Goal: Book appointment/travel/reservation

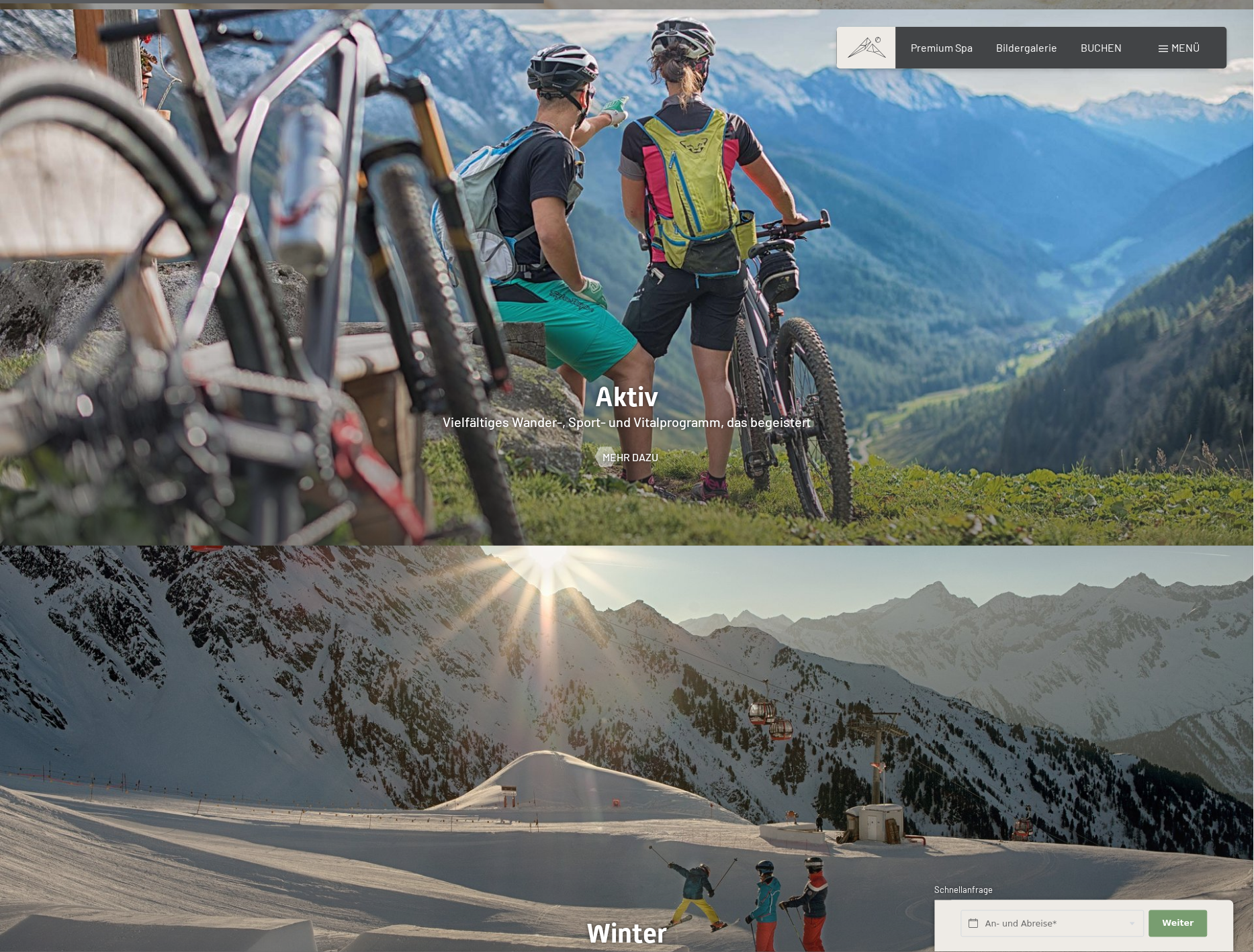
scroll to position [2910, 0]
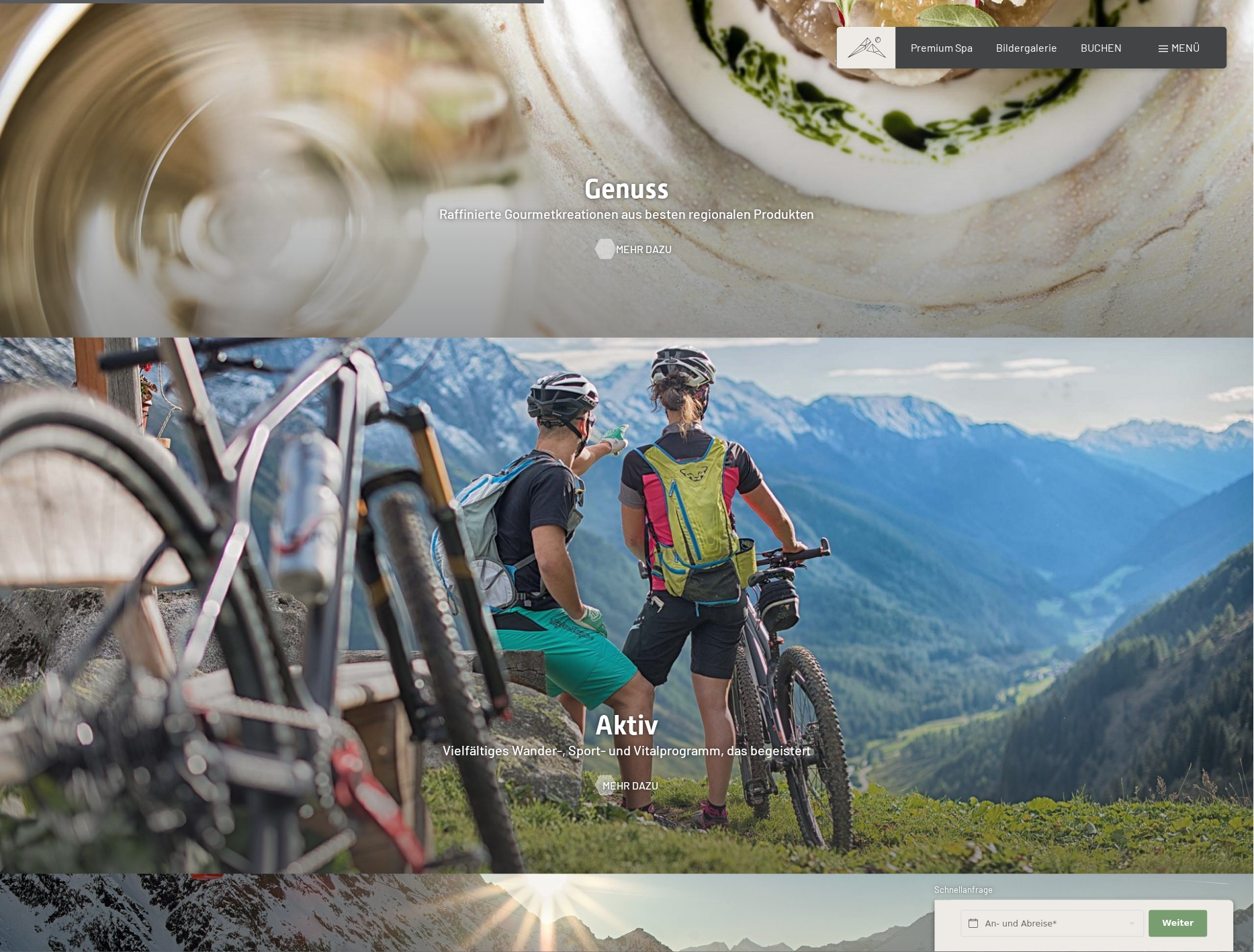
click at [627, 242] on span "Mehr dazu" at bounding box center [643, 249] width 56 height 15
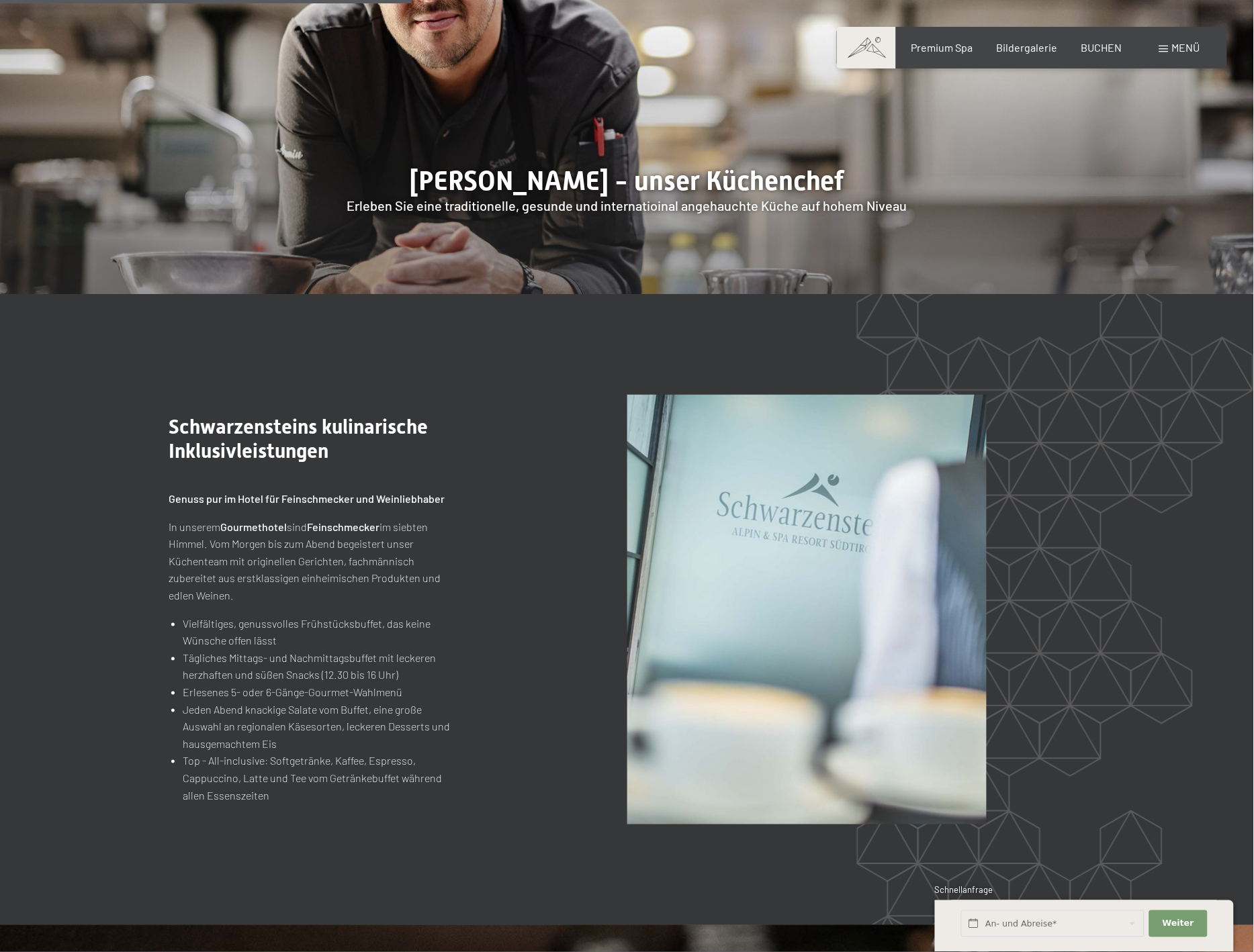
scroll to position [1716, 0]
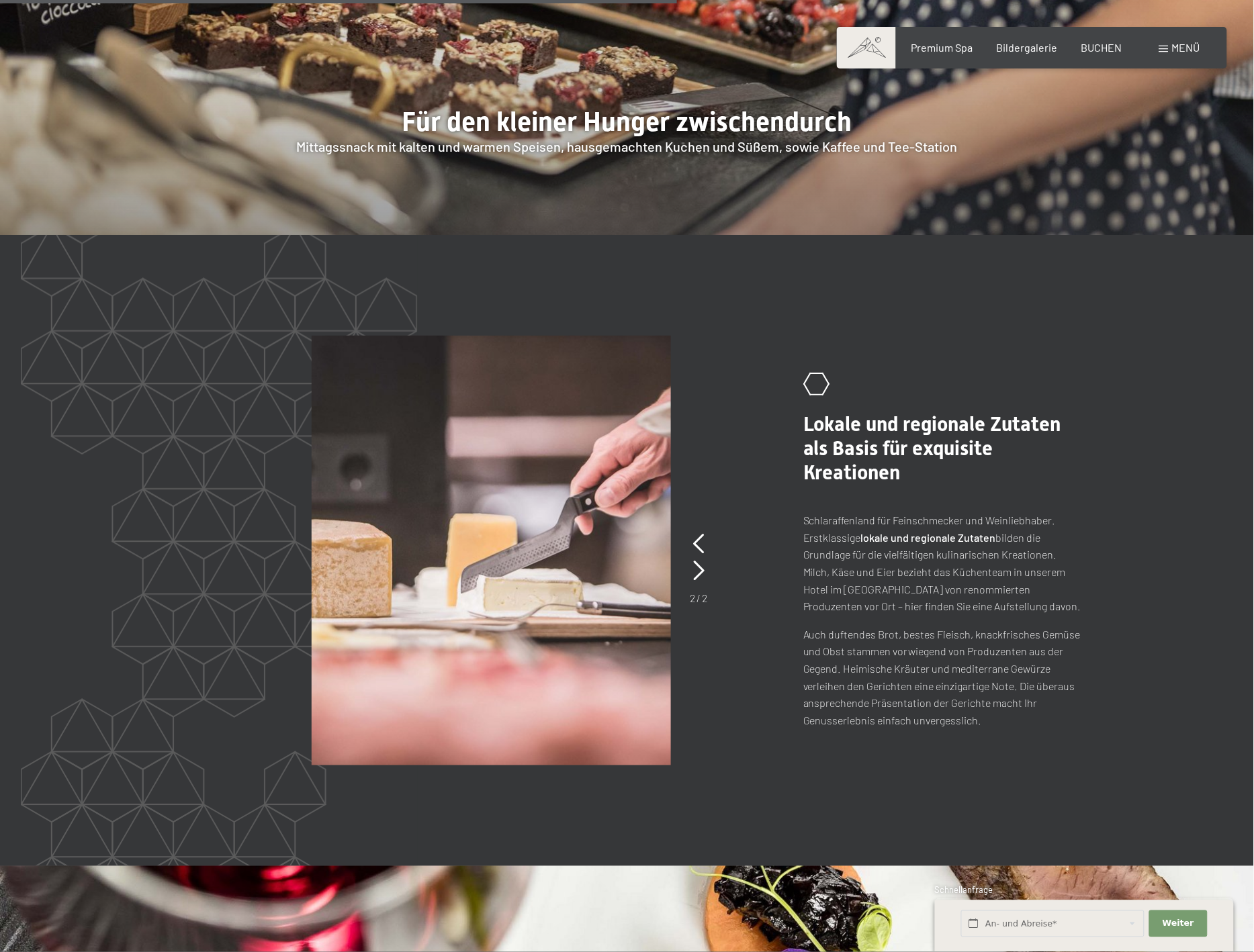
click at [1188, 48] on span "Menü" at bounding box center [1186, 47] width 28 height 13
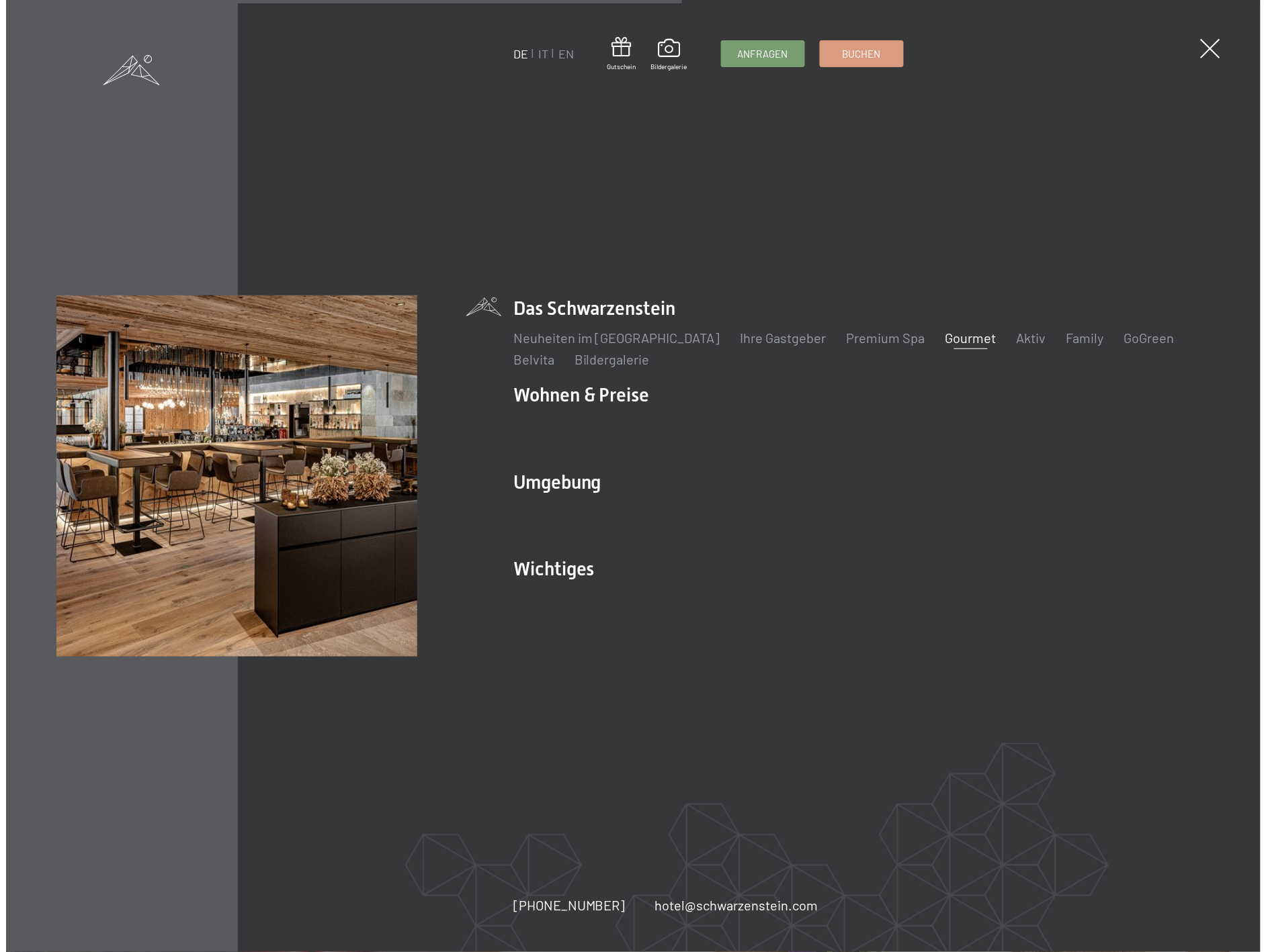
scroll to position [2803, 0]
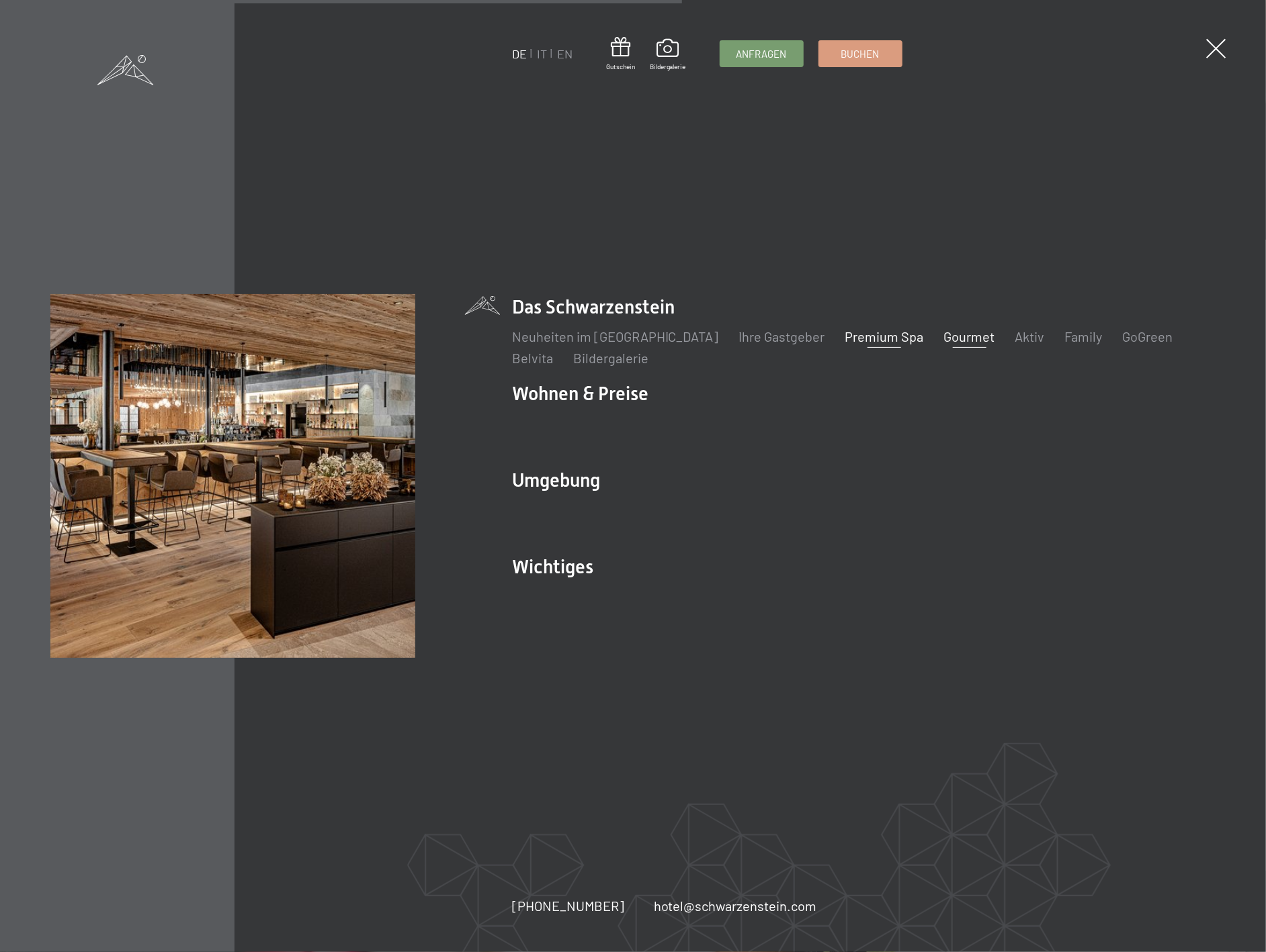
click at [872, 341] on link "Premium Spa" at bounding box center [885, 336] width 79 height 16
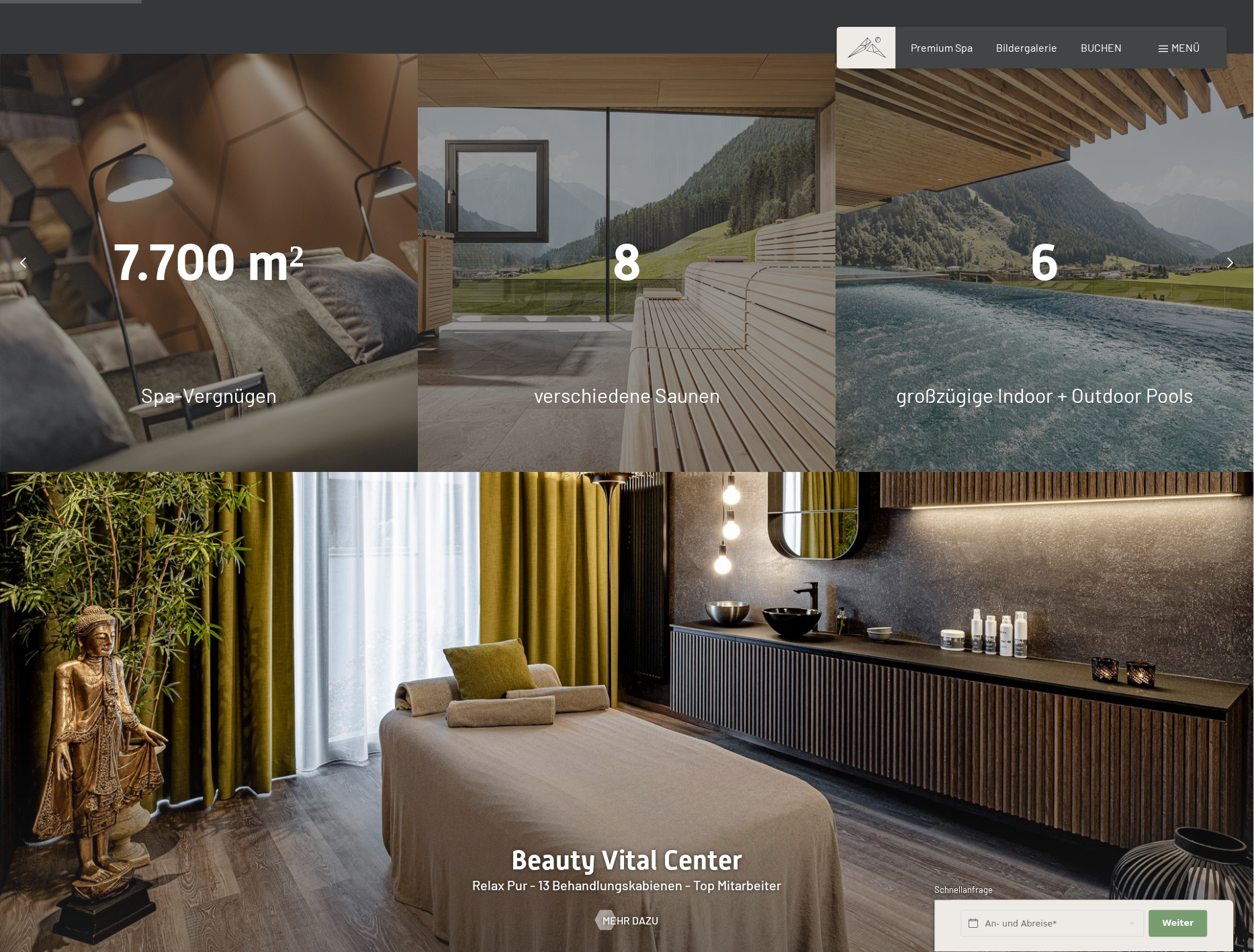
scroll to position [1193, 0]
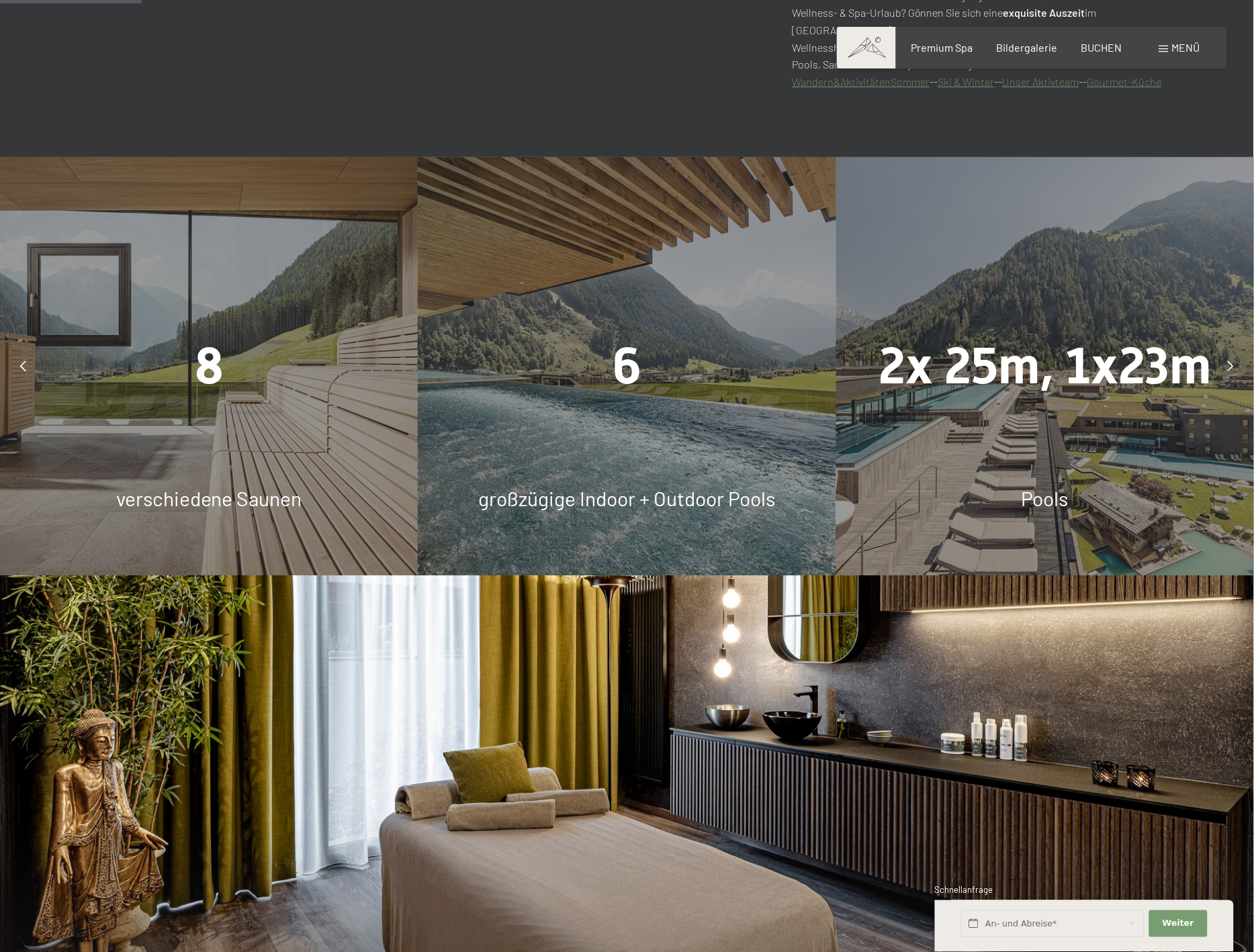
click at [1042, 369] on div "7.700 m² Spa-Vergnügen 8 verschiedene Saunen 6 großzügige Indoor + Outdoor Pool…" at bounding box center [627, 365] width 6271 height 418
click at [1067, 482] on div "2x 25m, 1x23m Pools" at bounding box center [1045, 365] width 418 height 418
click at [754, 491] on span "großzügige Indoor + Outdoor Pools" at bounding box center [626, 498] width 297 height 24
click at [1228, 370] on icon at bounding box center [1231, 365] width 6 height 10
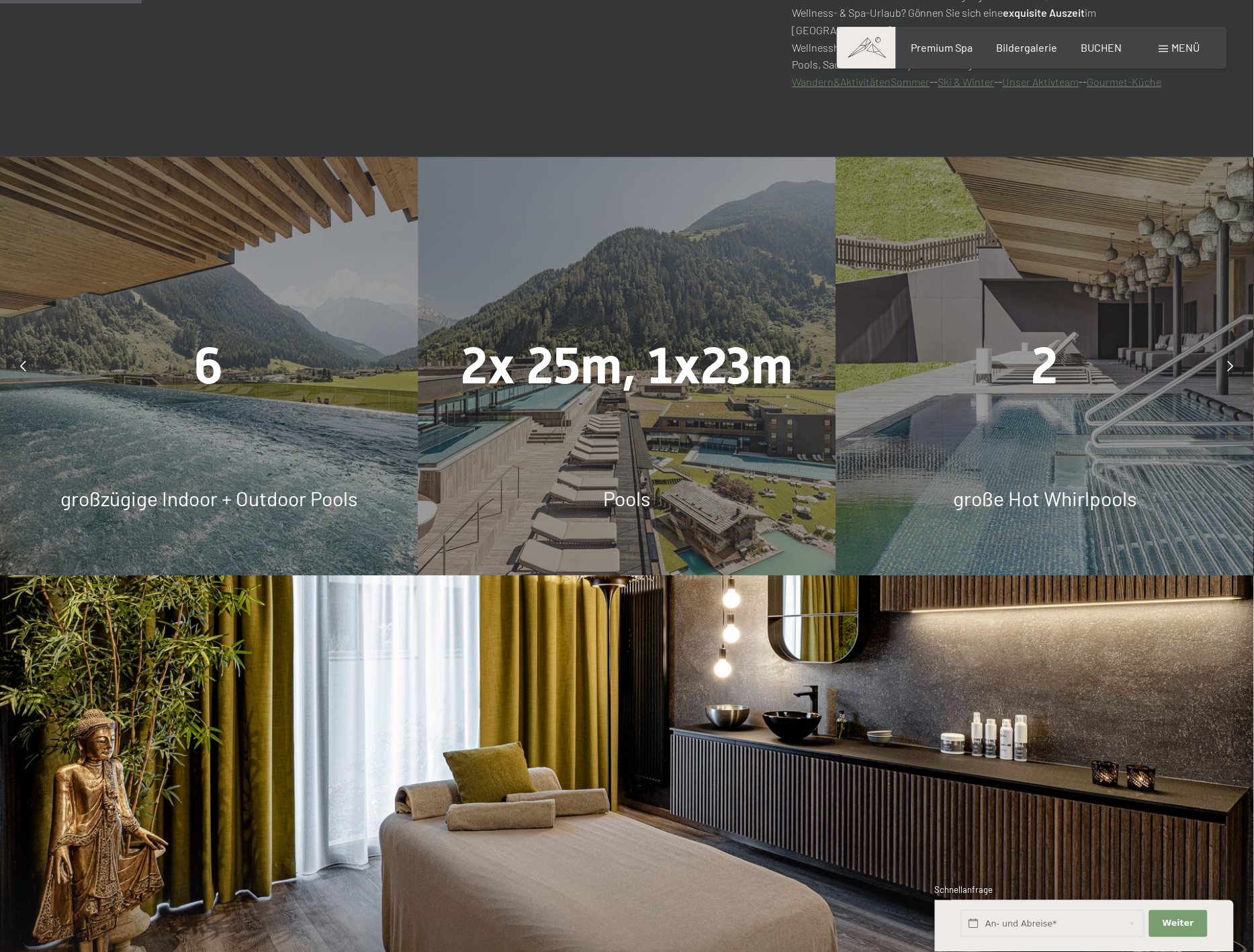
click at [1228, 370] on icon at bounding box center [1231, 365] width 6 height 10
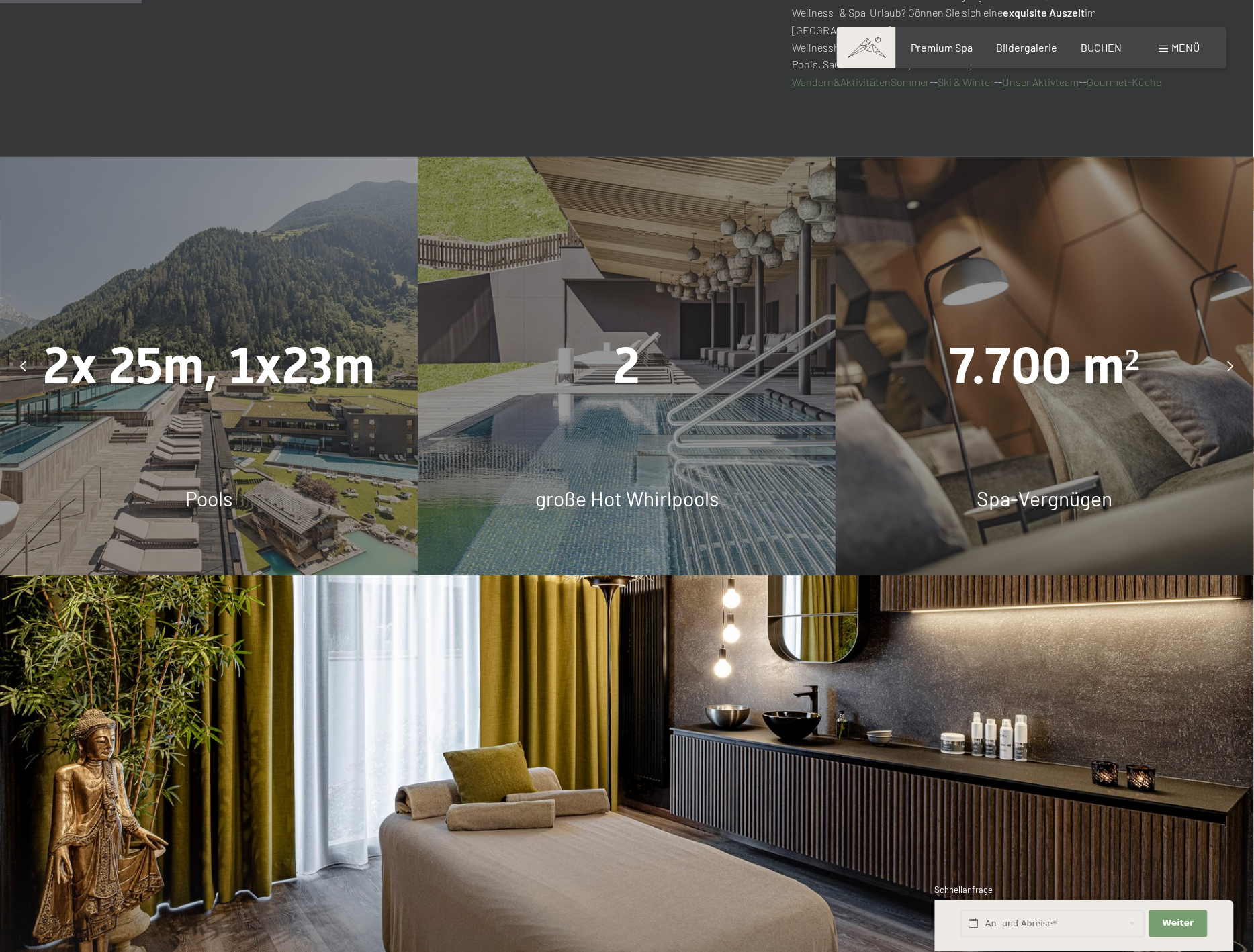
click at [1228, 370] on icon at bounding box center [1231, 365] width 6 height 10
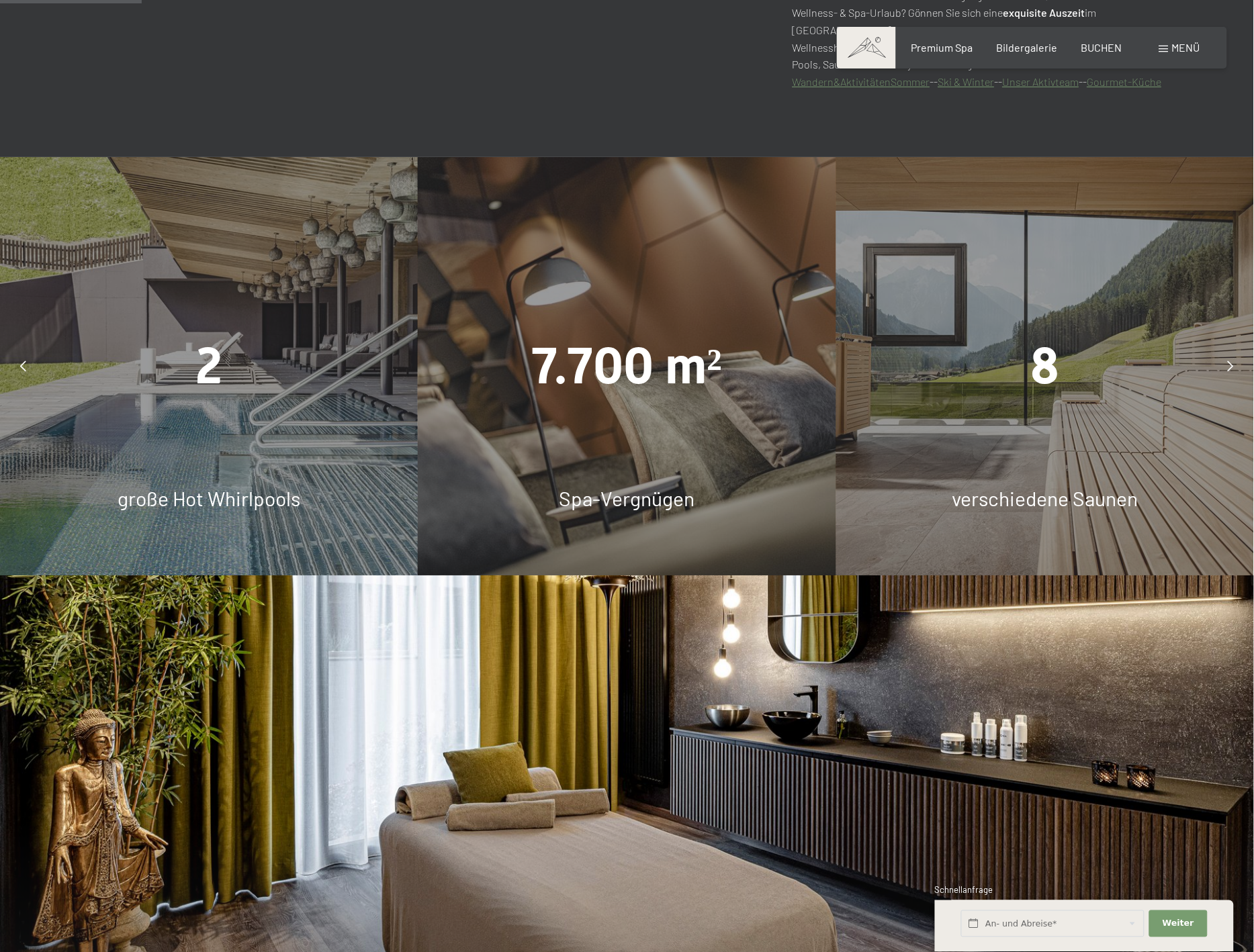
click at [1228, 370] on icon at bounding box center [1231, 365] width 6 height 10
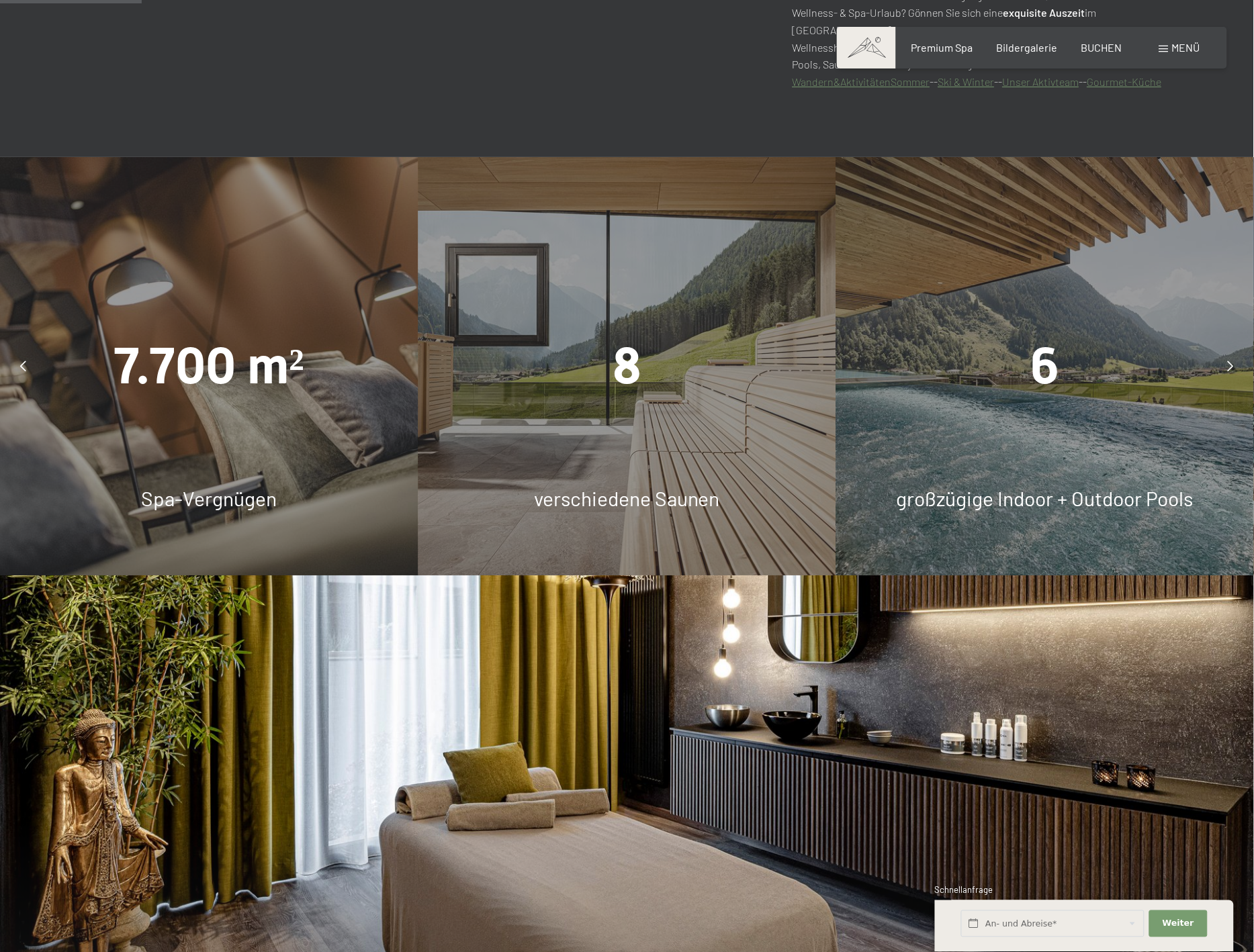
click at [1228, 370] on icon at bounding box center [1231, 365] width 6 height 10
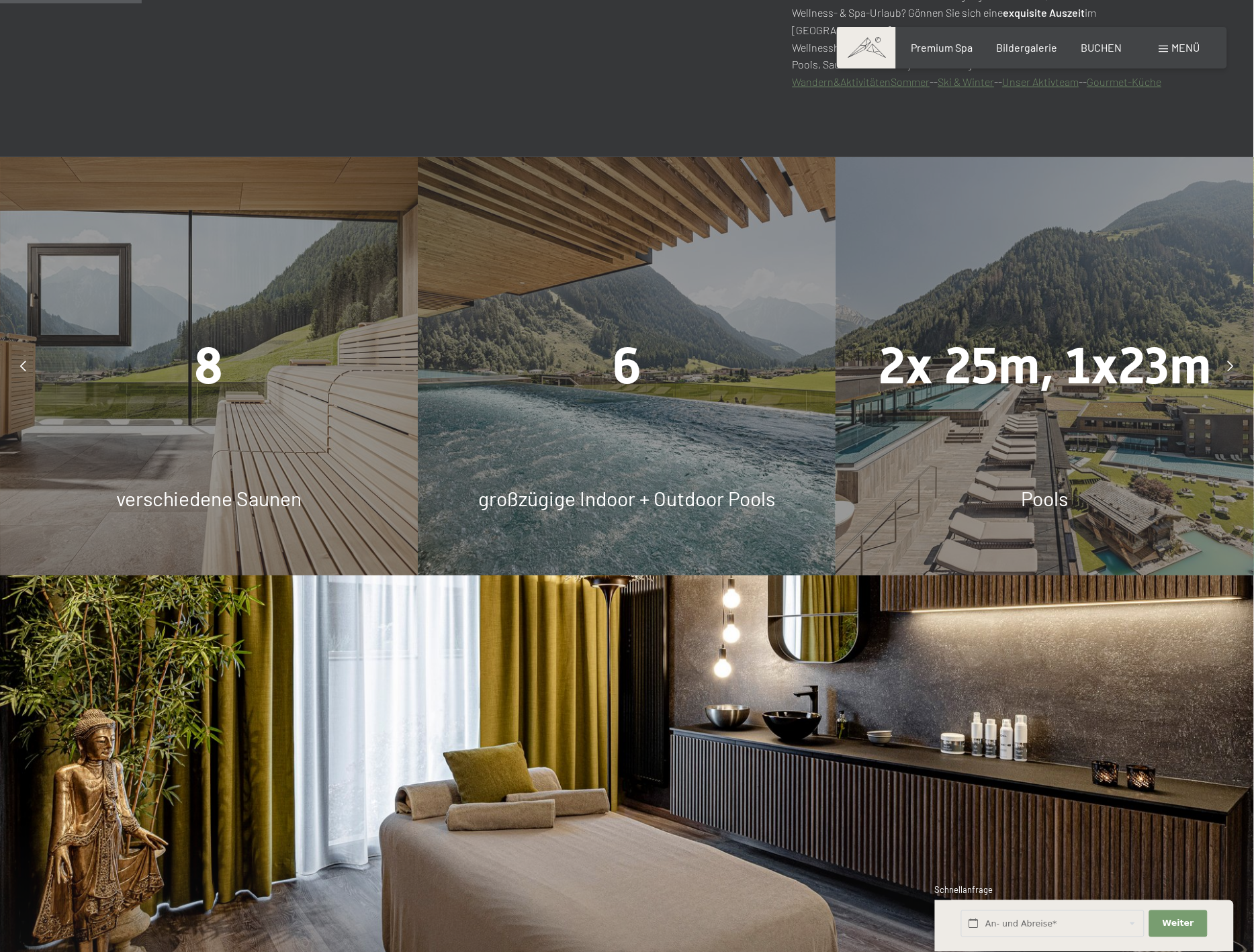
click at [1228, 370] on icon at bounding box center [1231, 365] width 6 height 10
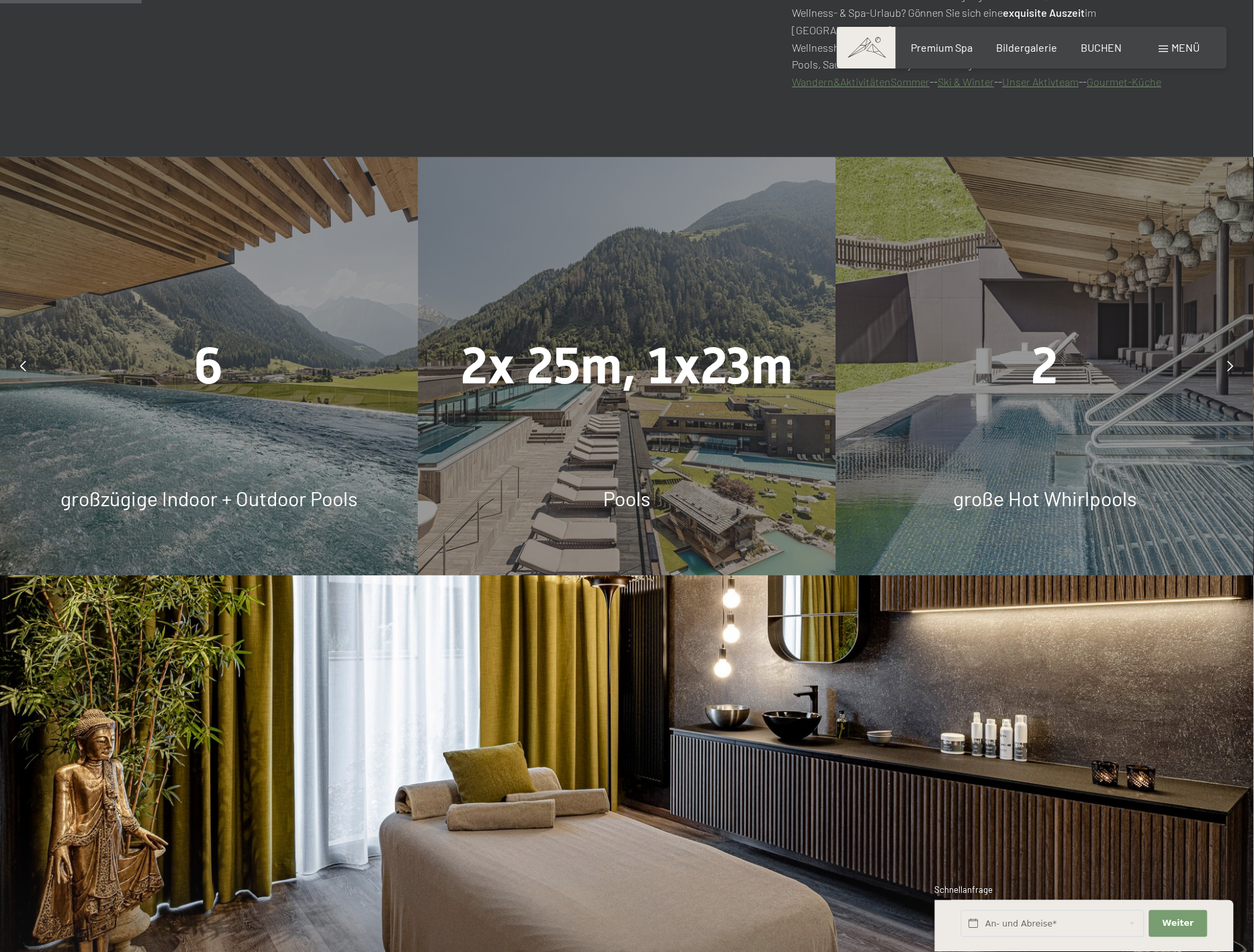
click at [1228, 370] on icon at bounding box center [1231, 365] width 6 height 10
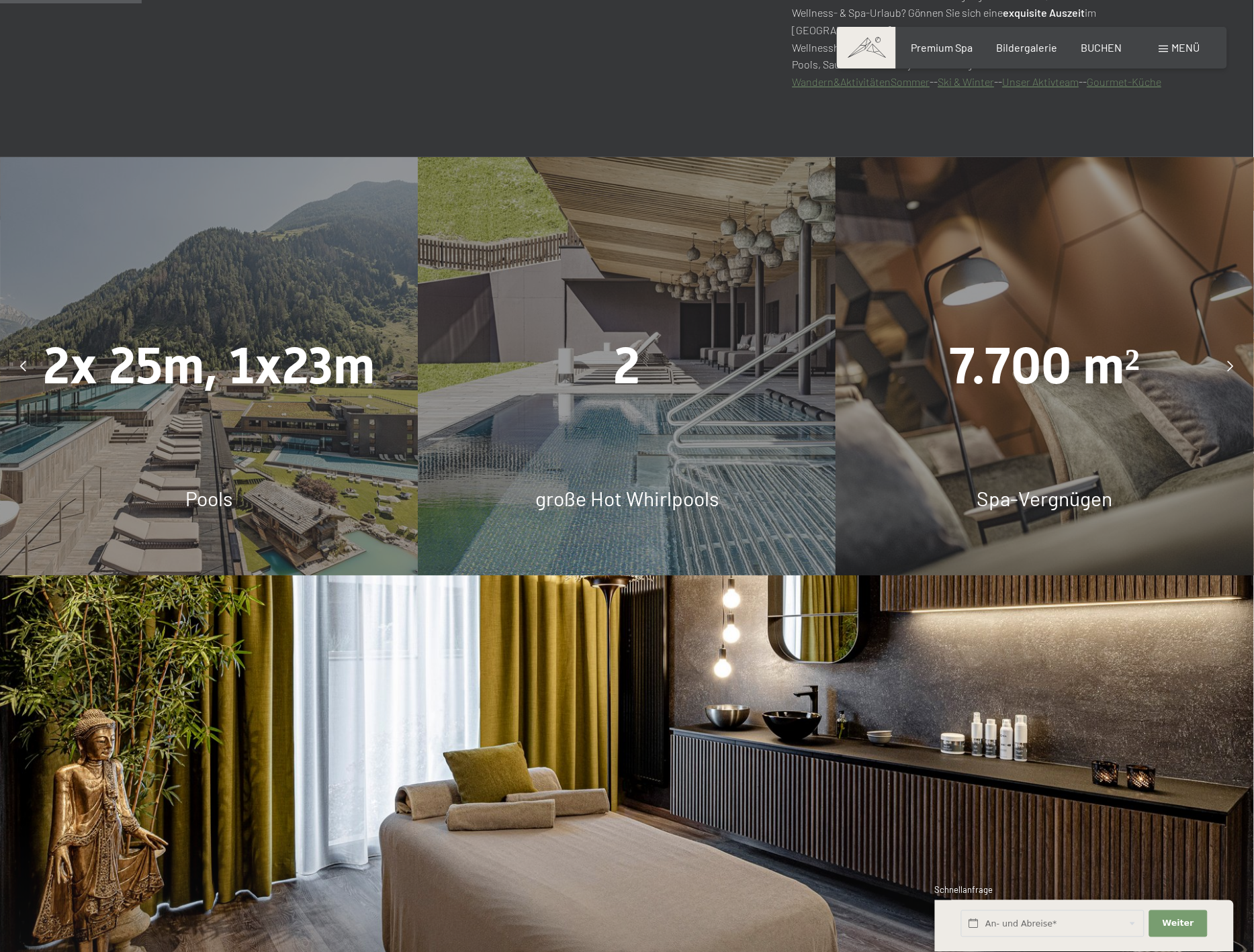
click at [1228, 370] on icon at bounding box center [1231, 365] width 6 height 10
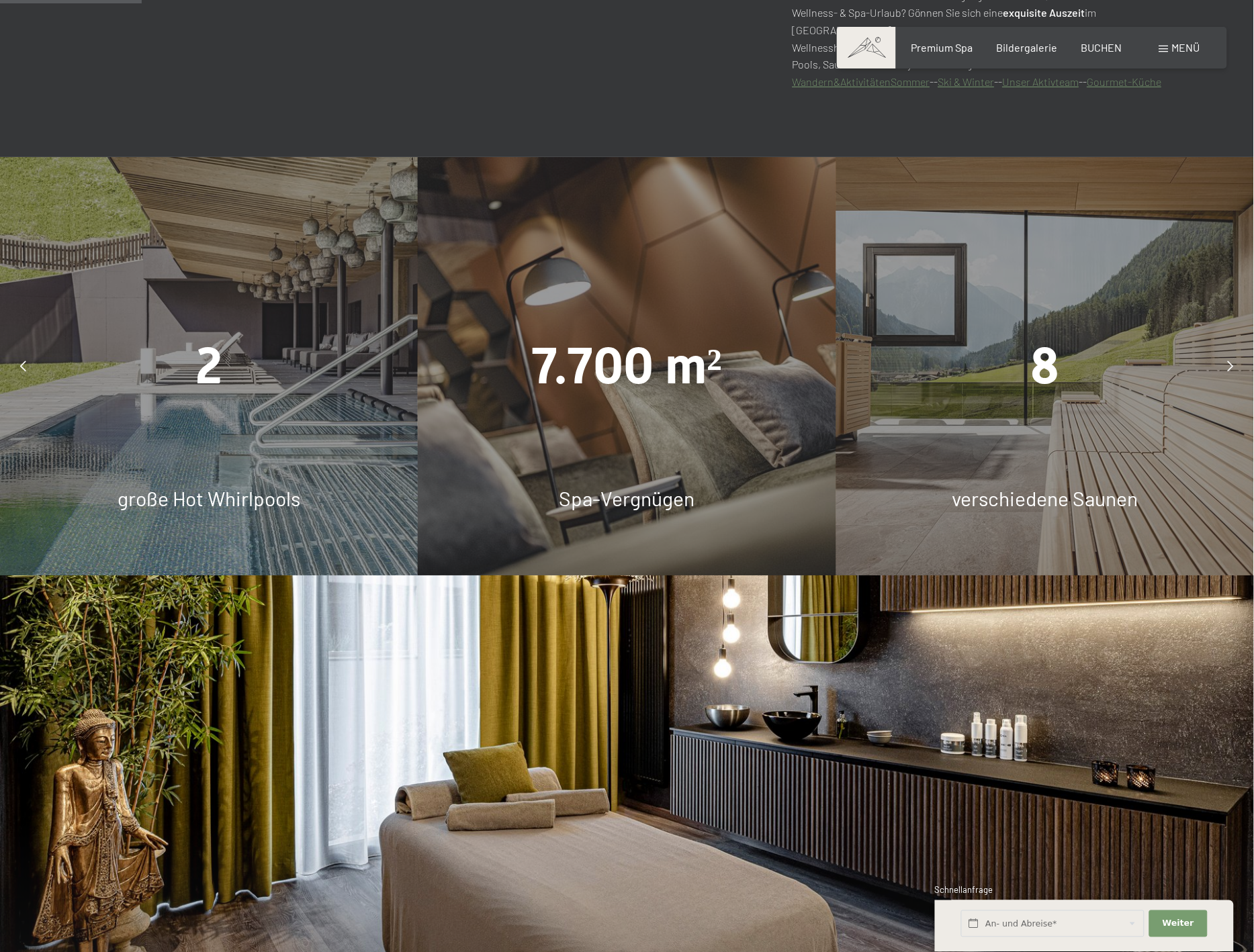
click at [1228, 370] on icon at bounding box center [1231, 365] width 6 height 10
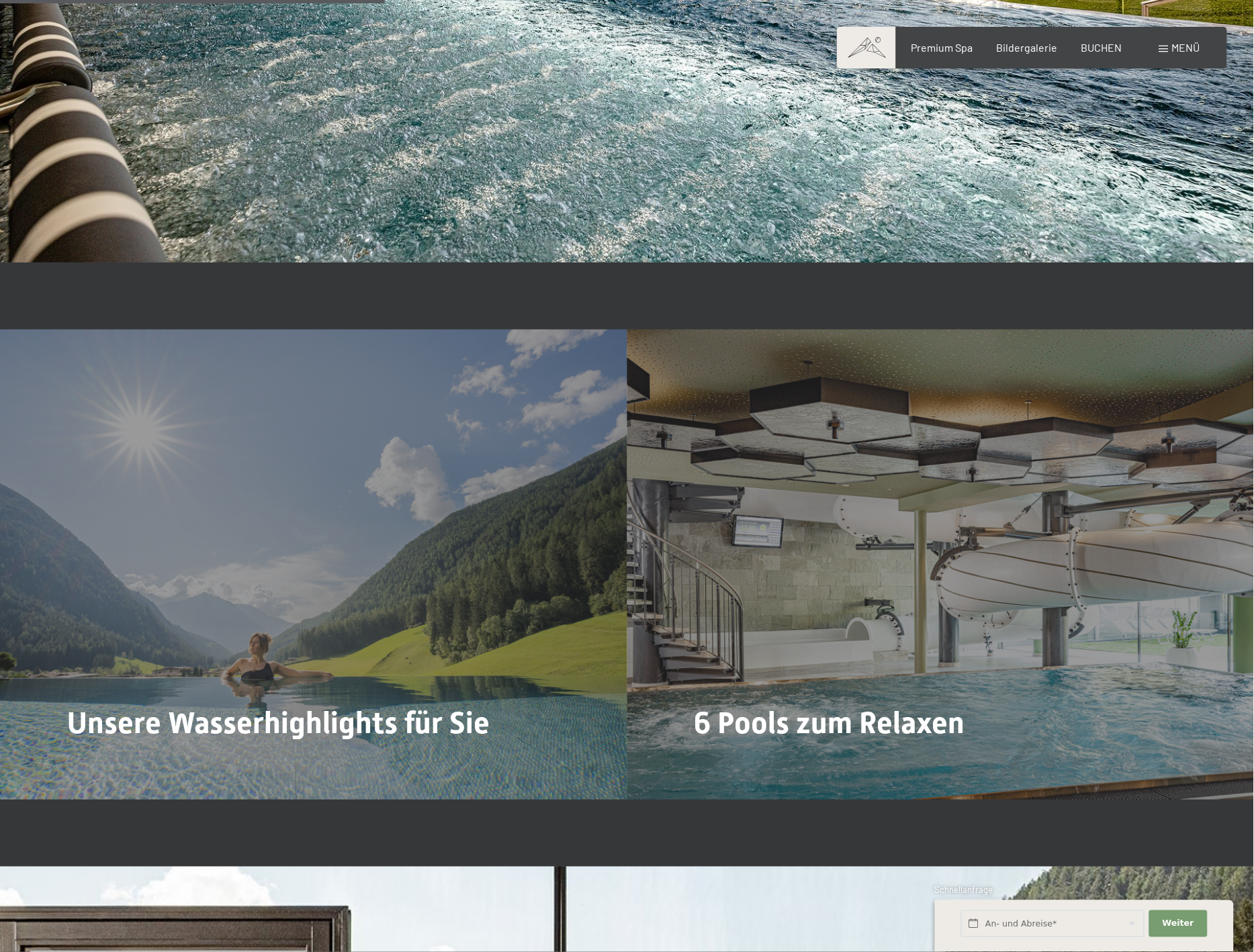
scroll to position [3581, 0]
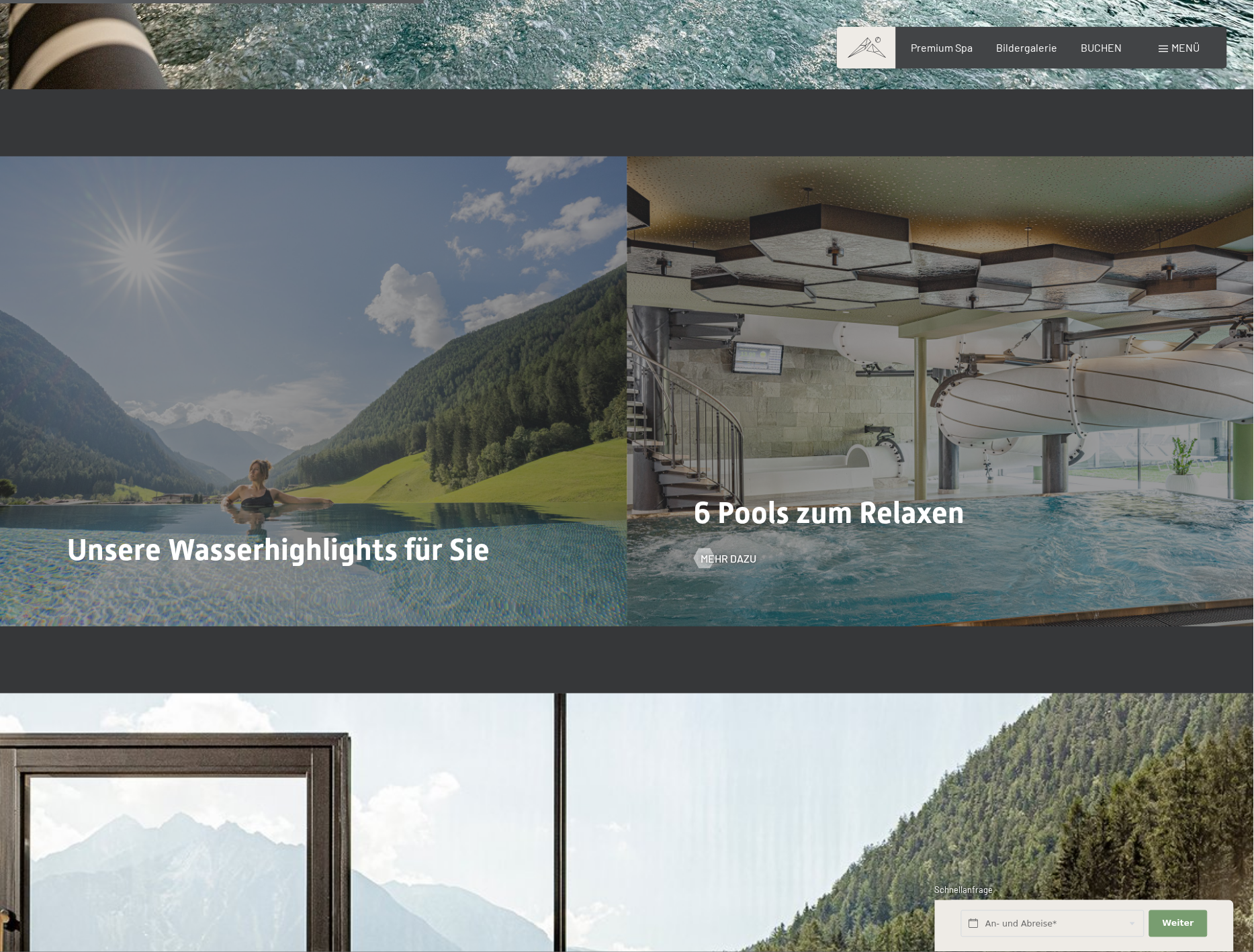
click at [924, 481] on div "6 Pools zum Relaxen Mehr dazu" at bounding box center [941, 391] width 628 height 470
click at [731, 565] on span "Mehr dazu" at bounding box center [742, 559] width 56 height 15
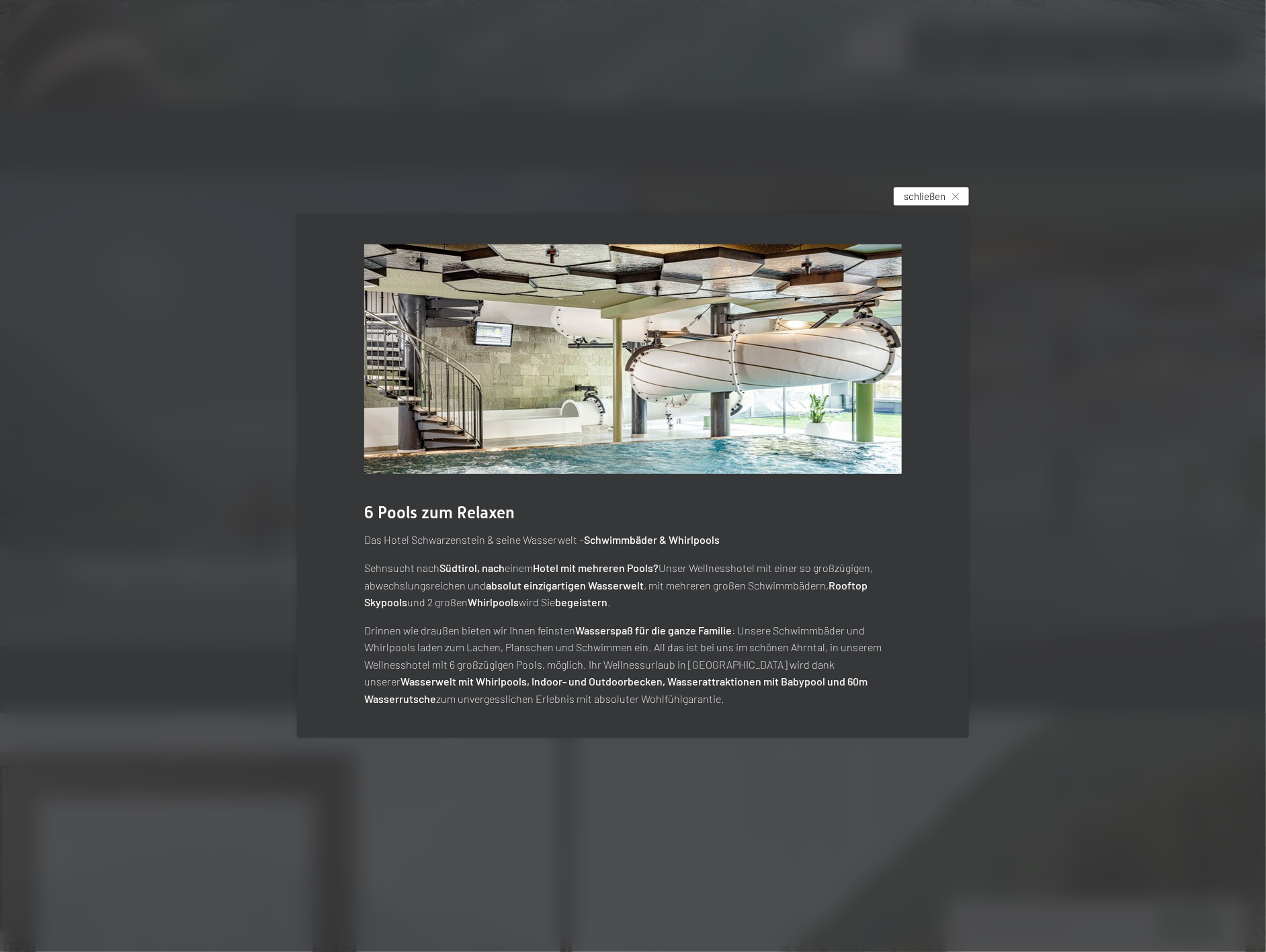
click at [930, 197] on span "schließen" at bounding box center [924, 196] width 42 height 14
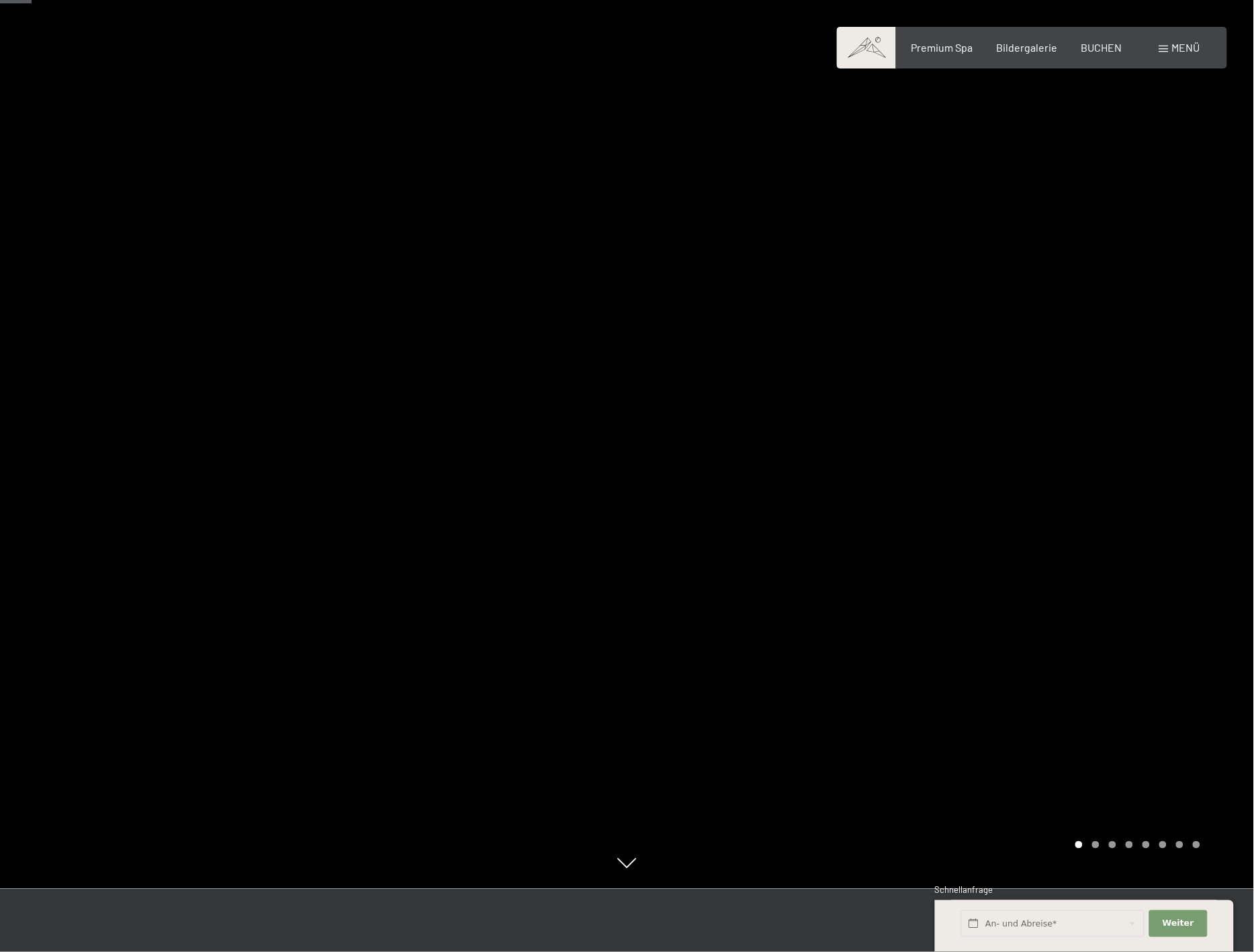
scroll to position [0, 0]
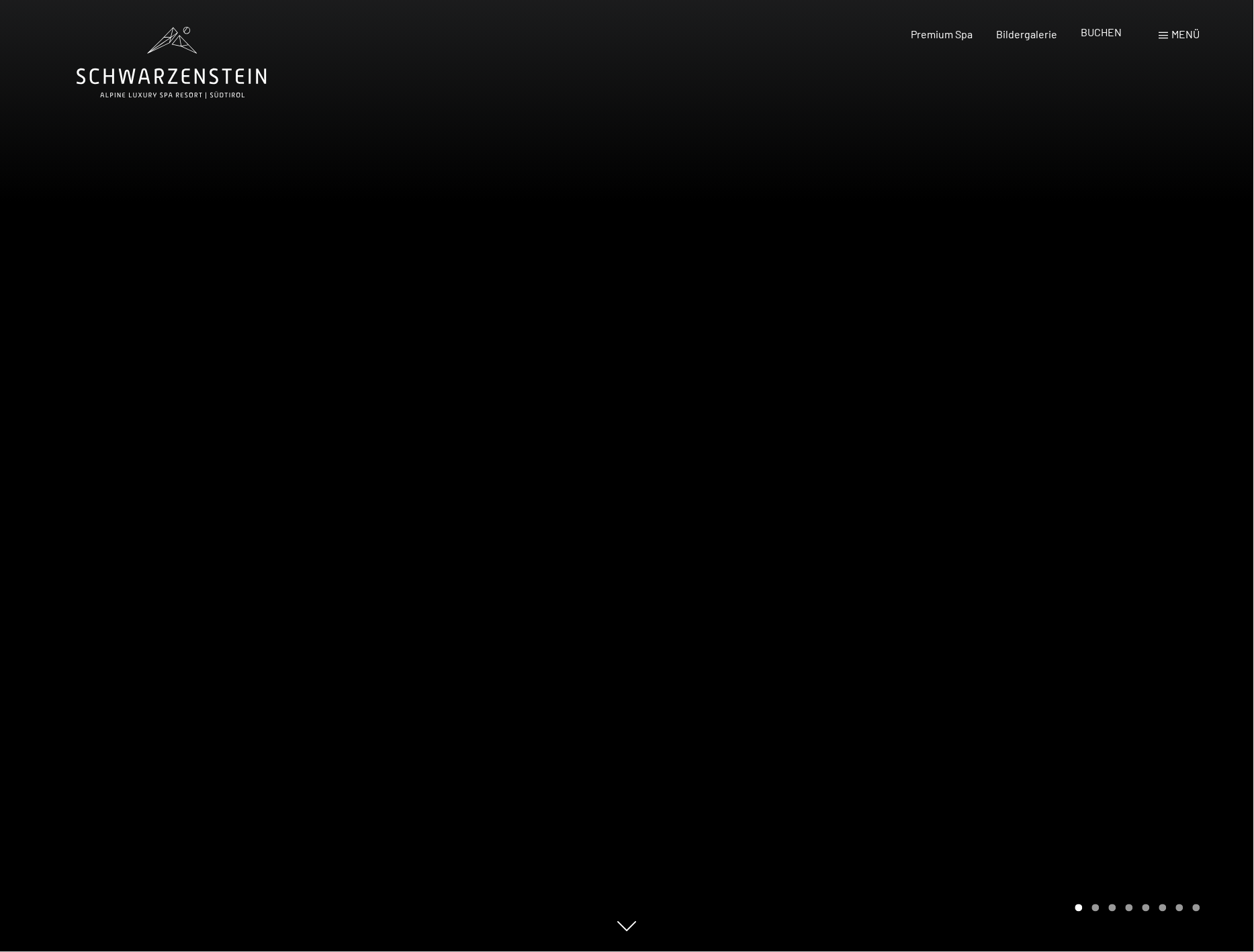
click at [1103, 42] on div "Premium Spa Bildergalerie BUCHEN" at bounding box center [1005, 34] width 282 height 15
click at [1104, 36] on span "BUCHEN" at bounding box center [1101, 31] width 41 height 13
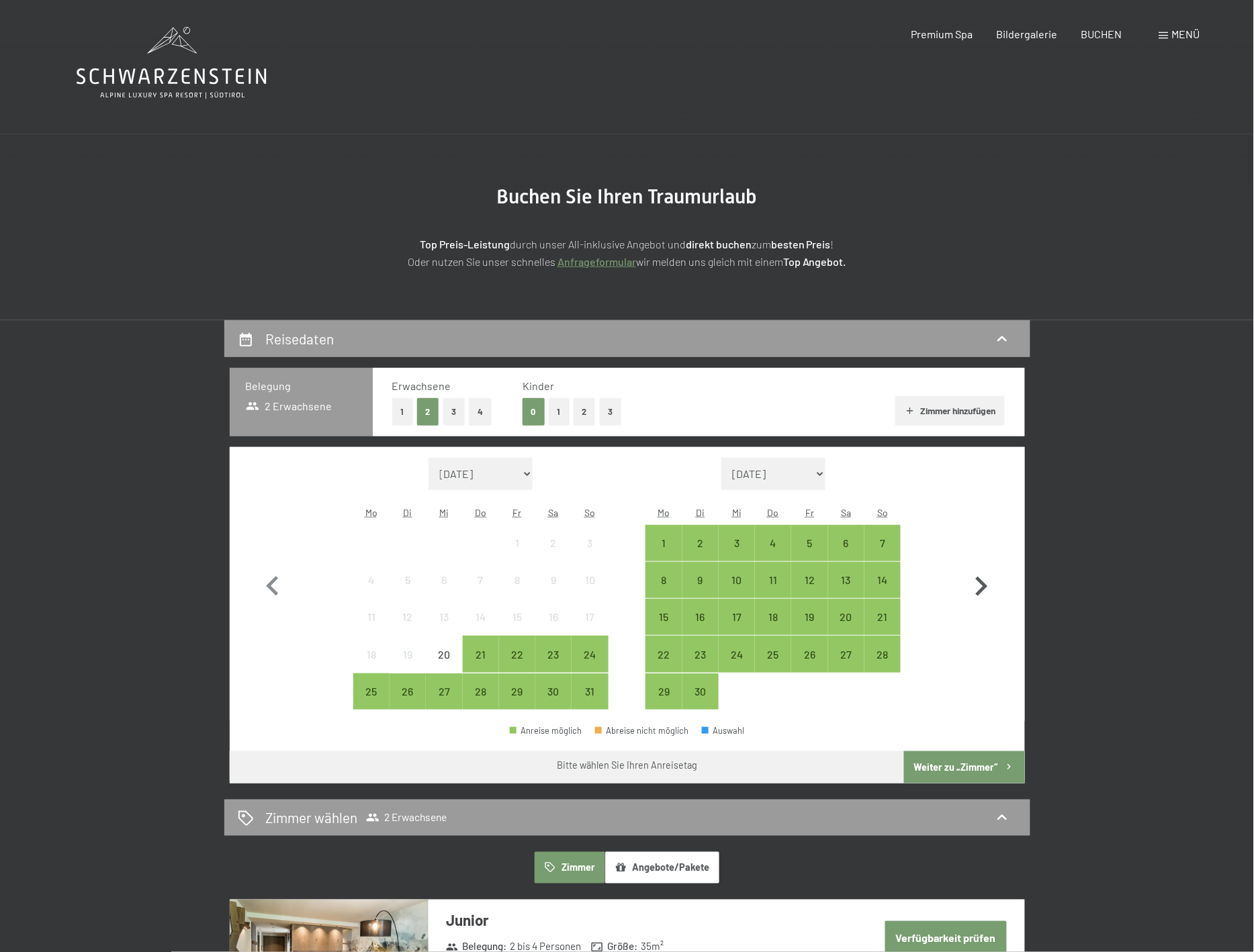
click at [983, 572] on icon "button" at bounding box center [981, 587] width 39 height 39
select select "2025-09-01"
select select "2025-10-01"
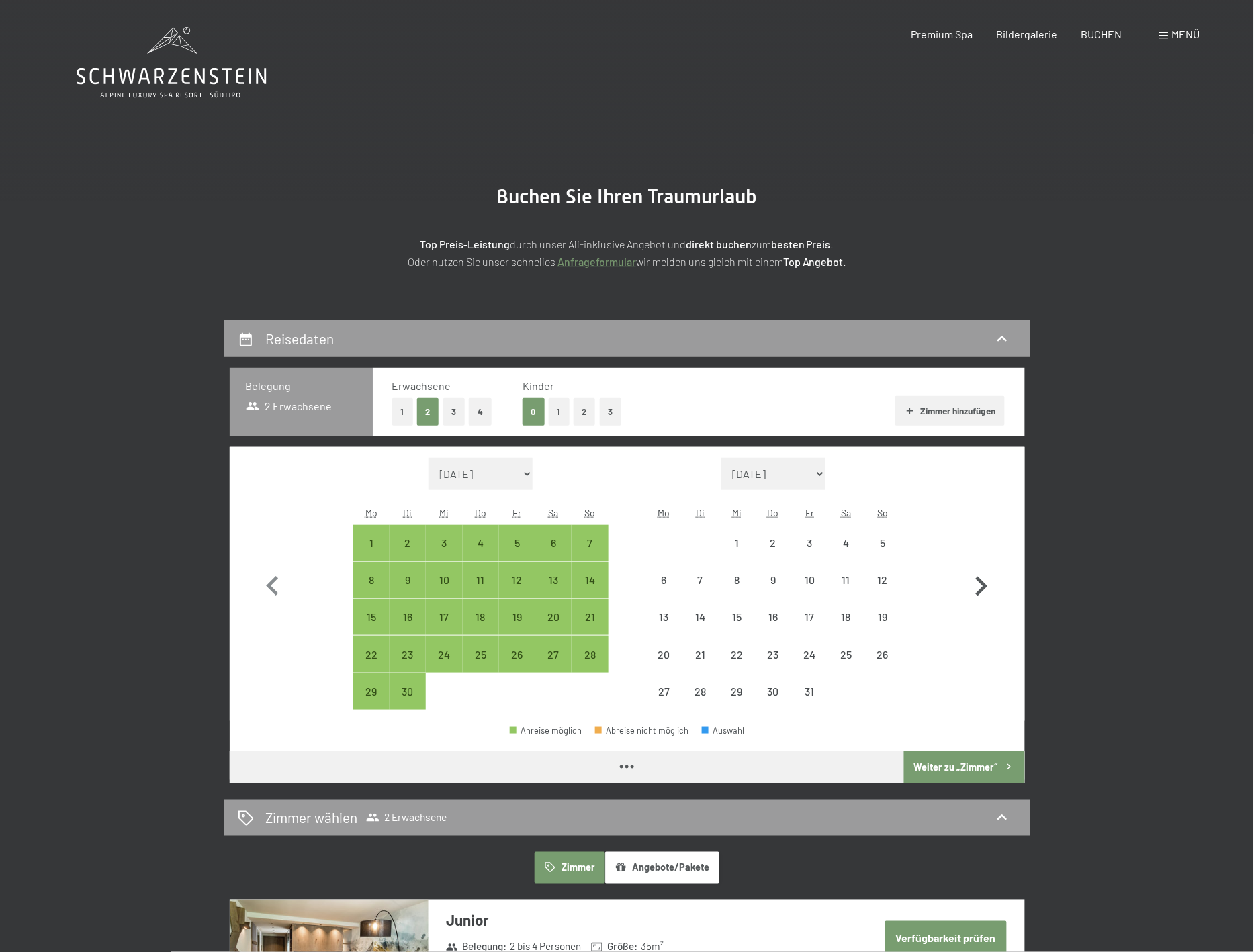
click at [986, 585] on icon "button" at bounding box center [981, 587] width 39 height 39
select select "2025-10-01"
select select "2025-11-01"
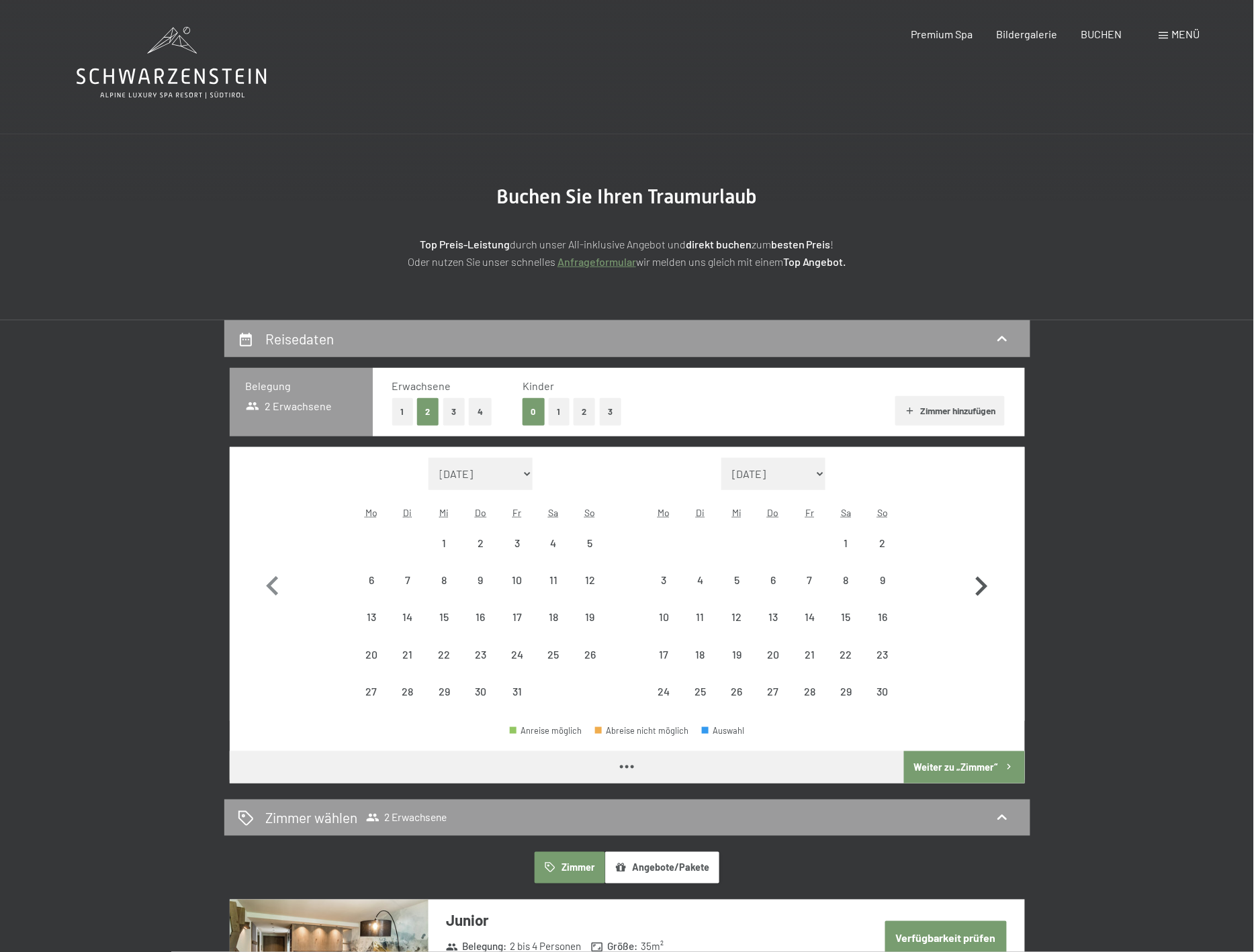
select select "2025-10-01"
select select "2025-11-01"
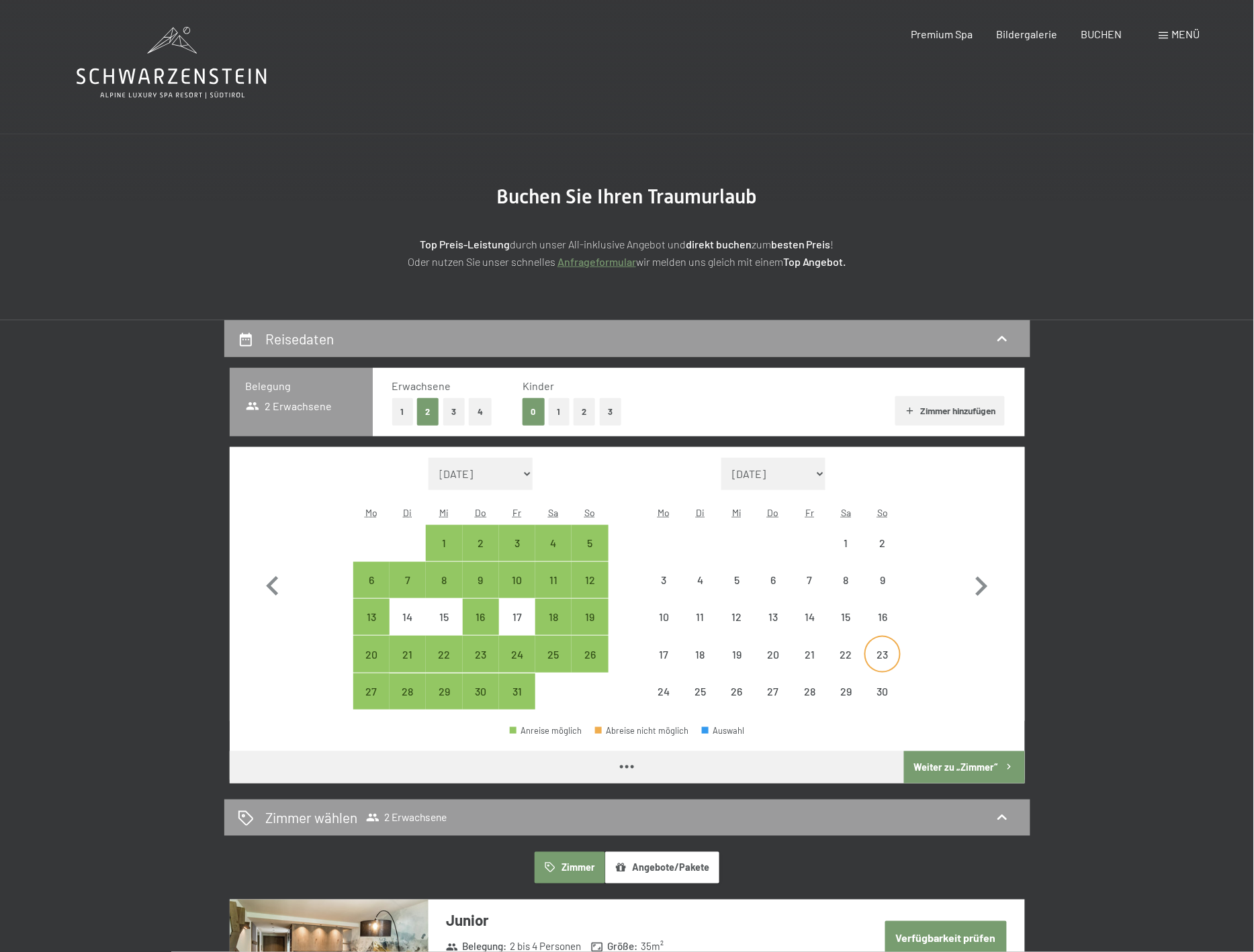
select select "2025-10-01"
select select "2025-11-01"
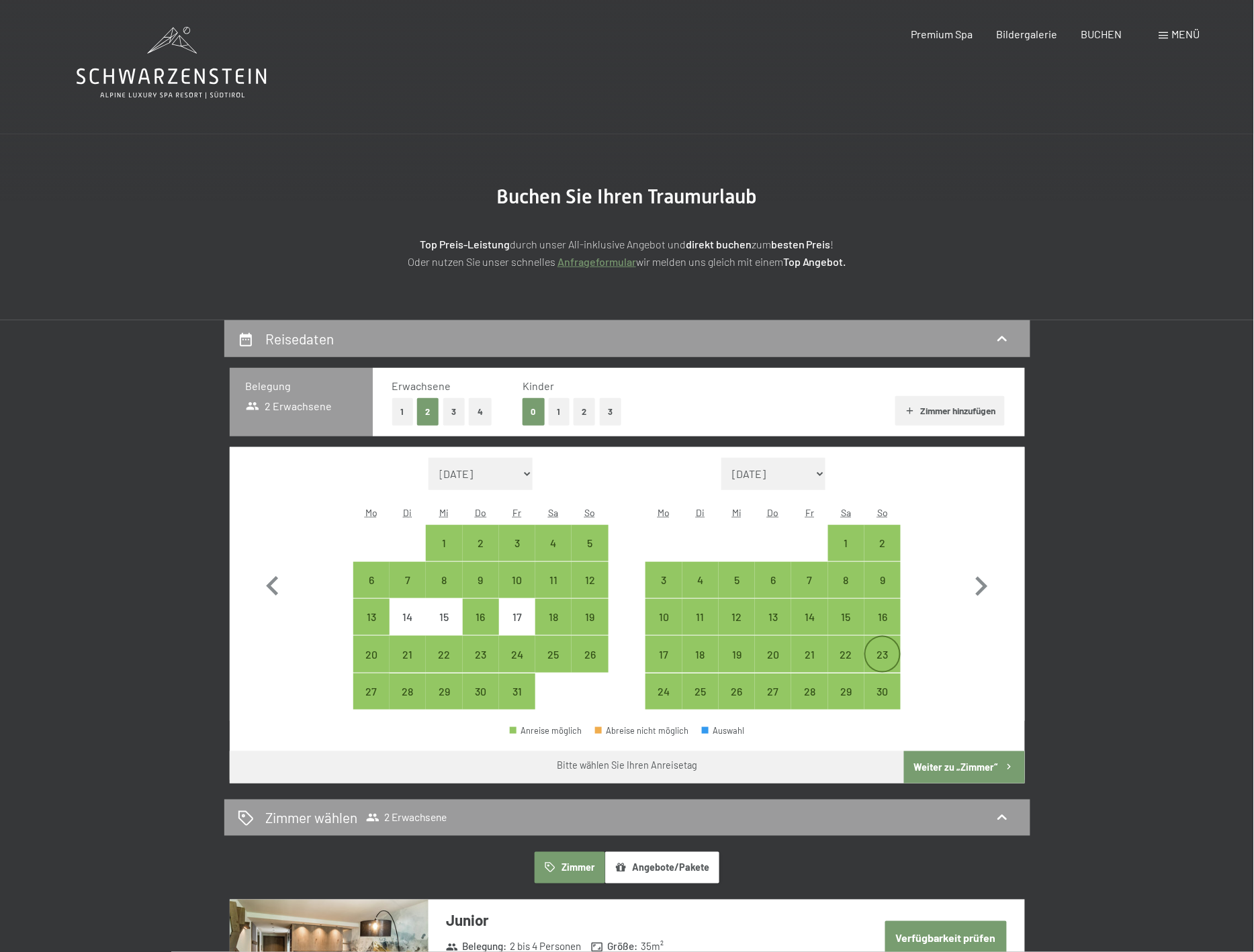
click at [885, 652] on div "23" at bounding box center [882, 665] width 34 height 33
select select "2025-10-01"
select select "2025-11-01"
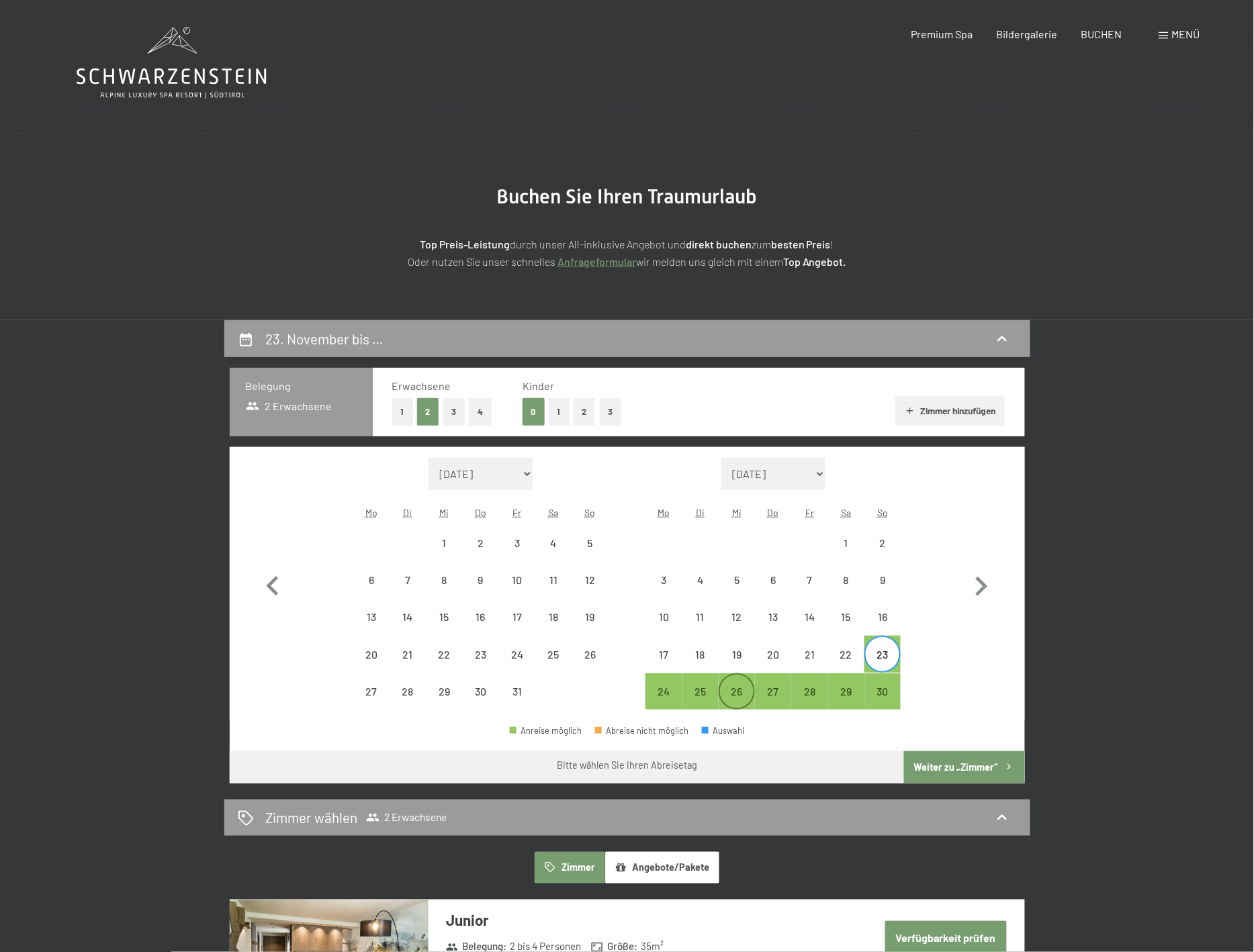
click at [745, 689] on div "26" at bounding box center [736, 703] width 34 height 33
select select "2025-10-01"
select select "2025-11-01"
